Goal: Navigation & Orientation: Find specific page/section

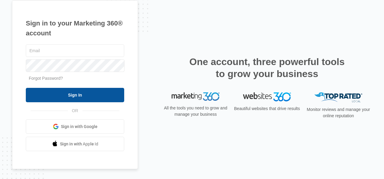
type input "[EMAIL_ADDRESS][DOMAIN_NAME]"
click at [95, 97] on input "Sign In" at bounding box center [75, 95] width 98 height 14
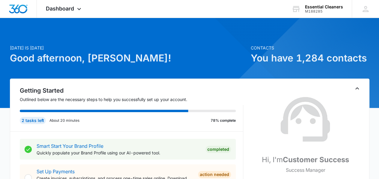
click at [191, 88] on h2 "Getting Started" at bounding box center [132, 90] width 224 height 9
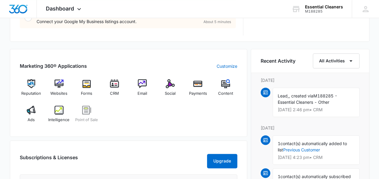
scroll to position [342, 0]
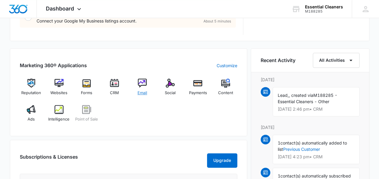
click at [143, 84] on img at bounding box center [142, 83] width 9 height 9
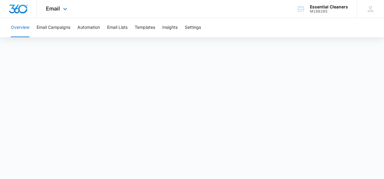
click at [248, 13] on div "Email Apps Reputation Websites Forms CRM Email Social Payments POS Content Ads …" at bounding box center [192, 9] width 384 height 18
click at [25, 10] on img "Dashboard" at bounding box center [18, 8] width 19 height 9
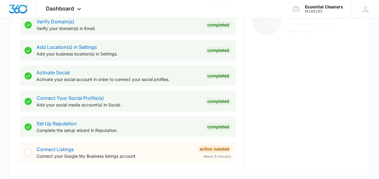
scroll to position [309, 0]
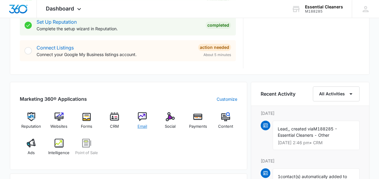
click at [142, 113] on img at bounding box center [142, 116] width 9 height 9
